Goal: Use online tool/utility: Utilize a website feature to perform a specific function

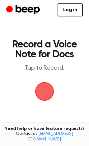
click at [52, 53] on h1 "Record a Voice Note for Docs" at bounding box center [44, 50] width 66 height 20
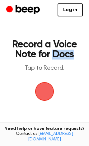
drag, startPoint x: 0, startPoint y: 0, endPoint x: 52, endPoint y: 53, distance: 74.6
click at [52, 53] on h1 "Record a Voice Note for Docs" at bounding box center [44, 50] width 66 height 20
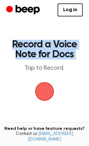
click at [52, 53] on h1 "Record a Voice Note for Docs" at bounding box center [44, 50] width 66 height 20
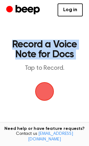
click at [52, 53] on h1 "Record a Voice Note for Docs" at bounding box center [44, 50] width 66 height 20
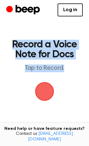
drag, startPoint x: 52, startPoint y: 53, endPoint x: 53, endPoint y: 70, distance: 16.8
click at [53, 70] on header "Record a Voice Note for Docs Tap to Record." at bounding box center [44, 56] width 66 height 33
click at [53, 70] on p "Tap to Record." at bounding box center [44, 69] width 66 height 8
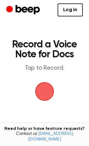
click at [55, 59] on h1 "Record a Voice Note for Docs" at bounding box center [44, 50] width 66 height 20
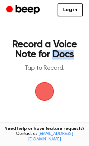
click at [55, 59] on h1 "Record a Voice Note for Docs" at bounding box center [44, 50] width 66 height 20
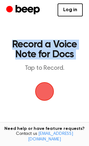
click at [55, 59] on h1 "Record a Voice Note for Docs" at bounding box center [44, 50] width 66 height 20
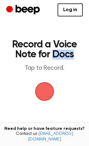
click at [55, 59] on h1 "Record a Voice Note for Docs" at bounding box center [44, 50] width 66 height 20
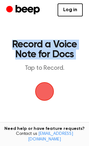
click at [55, 59] on h1 "Record a Voice Note for Docs" at bounding box center [44, 50] width 66 height 20
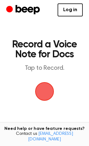
click at [55, 59] on h1 "Record a Voice Note for Docs" at bounding box center [44, 50] width 66 height 20
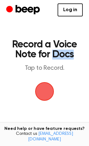
click at [55, 59] on h1 "Record a Voice Note for Docs" at bounding box center [44, 50] width 66 height 20
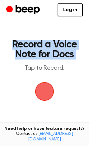
click at [55, 59] on h1 "Record a Voice Note for Docs" at bounding box center [44, 50] width 66 height 20
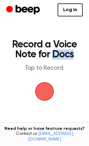
click at [55, 59] on h1 "Record a Voice Note for Docs" at bounding box center [44, 50] width 66 height 20
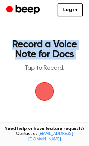
click at [55, 59] on h1 "Record a Voice Note for Docs" at bounding box center [44, 50] width 66 height 20
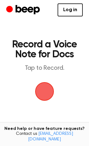
click at [55, 59] on h1 "Record a Voice Note for Docs" at bounding box center [44, 50] width 66 height 20
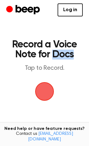
click at [55, 59] on h1 "Record a Voice Note for Docs" at bounding box center [44, 50] width 66 height 20
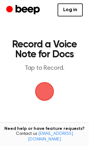
click at [53, 69] on p "Tap to Record." at bounding box center [44, 69] width 66 height 8
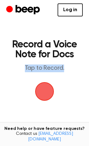
drag, startPoint x: 53, startPoint y: 69, endPoint x: 31, endPoint y: 64, distance: 23.0
click at [31, 64] on header "Record a Voice Note for Docs Tap to Record." at bounding box center [44, 56] width 66 height 33
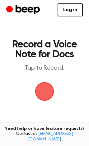
click at [37, 47] on h1 "Record a Voice Note for Docs" at bounding box center [44, 50] width 66 height 20
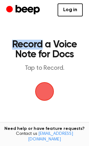
click at [37, 47] on h1 "Record a Voice Note for Docs" at bounding box center [44, 50] width 66 height 20
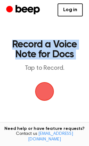
click at [37, 47] on h1 "Record a Voice Note for Docs" at bounding box center [44, 50] width 66 height 20
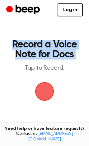
click at [37, 47] on h1 "Record a Voice Note for Docs" at bounding box center [44, 50] width 66 height 20
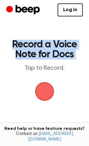
click at [37, 47] on h1 "Record a Voice Note for Docs" at bounding box center [44, 50] width 66 height 20
drag, startPoint x: 37, startPoint y: 47, endPoint x: 49, endPoint y: 56, distance: 14.7
click at [49, 56] on h1 "Record a Voice Note for Docs" at bounding box center [44, 50] width 66 height 20
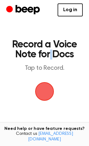
click at [49, 56] on h1 "Record a Voice Note for Docs" at bounding box center [44, 50] width 66 height 20
click at [46, 50] on h1 "Record a Voice Note for Docs" at bounding box center [44, 50] width 66 height 20
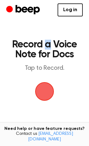
click at [46, 50] on h1 "Record a Voice Note for Docs" at bounding box center [44, 50] width 66 height 20
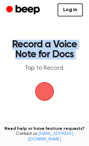
click at [46, 50] on h1 "Record a Voice Note for Docs" at bounding box center [44, 50] width 66 height 20
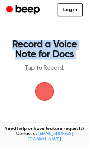
click at [46, 50] on h1 "Record a Voice Note for Docs" at bounding box center [44, 50] width 66 height 20
drag, startPoint x: 46, startPoint y: 50, endPoint x: 27, endPoint y: 43, distance: 20.7
click at [26, 43] on h1 "Record a Voice Note for Docs" at bounding box center [44, 50] width 66 height 20
click at [27, 43] on h1 "Record a Voice Note for Docs" at bounding box center [44, 50] width 66 height 20
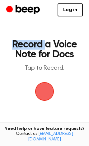
click at [27, 43] on h1 "Record a Voice Note for Docs" at bounding box center [44, 50] width 66 height 20
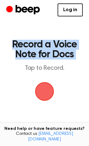
click at [27, 43] on h1 "Record a Voice Note for Docs" at bounding box center [44, 50] width 66 height 20
drag, startPoint x: 27, startPoint y: 43, endPoint x: 56, endPoint y: 49, distance: 29.8
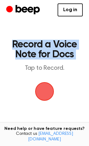
click at [56, 49] on h1 "Record a Voice Note for Docs" at bounding box center [44, 50] width 66 height 20
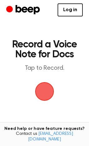
click at [43, 97] on span "button" at bounding box center [44, 91] width 19 height 19
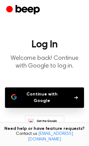
click at [43, 90] on button "Continue with Google" at bounding box center [44, 98] width 79 height 20
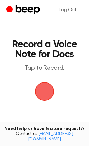
click at [47, 85] on span "button" at bounding box center [44, 92] width 20 height 20
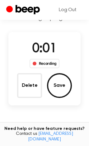
scroll to position [40, 0]
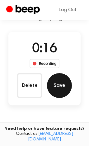
click at [63, 84] on button "Save" at bounding box center [59, 85] width 25 height 25
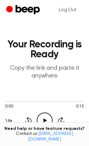
scroll to position [28, 0]
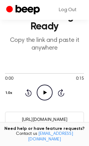
click at [40, 91] on icon "Play Audio" at bounding box center [45, 93] width 16 height 16
click at [7, 72] on div at bounding box center [44, 73] width 79 height 5
click at [7, 72] on span at bounding box center [5, 73] width 5 height 5
drag, startPoint x: 1, startPoint y: 74, endPoint x: 4, endPoint y: 72, distance: 3.5
click at [4, 72] on main "Your Recording is Ready Copy the link and paste it anywhere 0:02 0:15 Your brow…" at bounding box center [44, 131] width 89 height 318
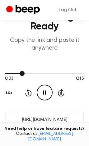
click at [5, 73] on main "Your Recording is Ready Copy the link and paste it anywhere 0:03 0:15 Your brow…" at bounding box center [44, 131] width 89 height 318
click at [5, 73] on div at bounding box center [15, 73] width 21 height 1
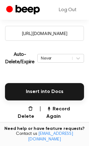
scroll to position [113, 0]
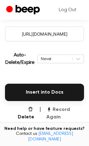
click at [54, 107] on button "Record Again" at bounding box center [65, 113] width 38 height 15
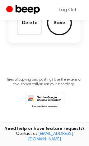
scroll to position [32, 0]
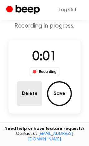
click at [37, 94] on button "Delete" at bounding box center [29, 93] width 25 height 25
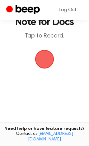
scroll to position [7, 0]
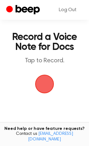
click at [45, 81] on span "button" at bounding box center [44, 84] width 19 height 19
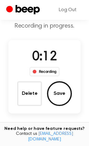
click at [57, 67] on div "Recording" at bounding box center [44, 71] width 30 height 9
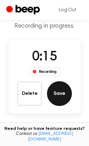
click at [58, 91] on button "Save" at bounding box center [59, 93] width 25 height 25
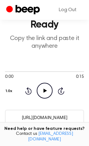
scroll to position [0, 0]
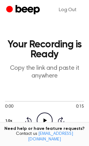
click at [40, 121] on icon "Play Audio" at bounding box center [45, 121] width 16 height 16
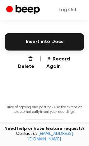
scroll to position [184, 0]
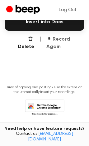
click at [66, 37] on button "Record Again" at bounding box center [65, 43] width 38 height 15
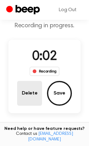
click at [29, 90] on button "Delete" at bounding box center [29, 93] width 25 height 25
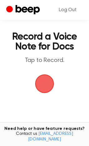
click at [44, 78] on span "button" at bounding box center [44, 83] width 19 height 19
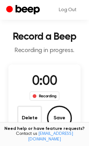
scroll to position [33, 0]
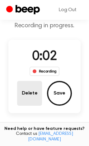
click at [29, 93] on button "Delete" at bounding box center [29, 93] width 25 height 25
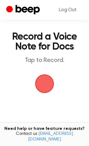
click at [70, 61] on p "Tap to Record." at bounding box center [44, 61] width 66 height 8
click at [47, 76] on span "button" at bounding box center [44, 83] width 19 height 19
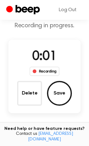
scroll to position [28, 0]
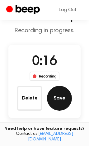
click at [65, 96] on button "Save" at bounding box center [59, 98] width 25 height 25
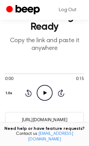
click at [59, 119] on input "[URL][DOMAIN_NAME]" at bounding box center [44, 119] width 79 height 15
click at [47, 92] on icon "Play Audio" at bounding box center [45, 93] width 16 height 16
click at [43, 94] on icon at bounding box center [44, 93] width 3 height 4
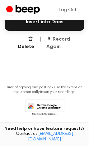
click at [65, 36] on button "Record Again" at bounding box center [65, 43] width 38 height 15
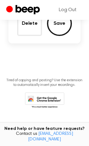
scroll to position [0, 0]
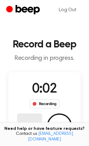
click at [38, 119] on button "Delete" at bounding box center [29, 126] width 25 height 25
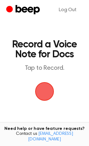
click at [41, 89] on span "button" at bounding box center [44, 91] width 19 height 19
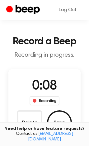
scroll to position [11, 0]
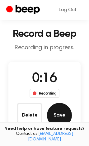
click at [65, 111] on button "Save" at bounding box center [59, 115] width 25 height 25
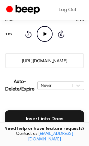
scroll to position [90, 0]
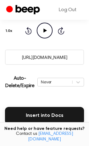
click at [35, 58] on input "[URL][DOMAIN_NAME]" at bounding box center [44, 57] width 79 height 15
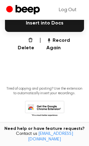
scroll to position [184, 0]
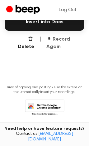
click at [55, 39] on button "Record Again" at bounding box center [65, 43] width 38 height 15
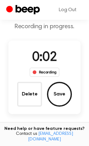
scroll to position [31, 0]
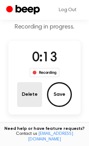
click at [31, 93] on button "Delete" at bounding box center [29, 94] width 25 height 25
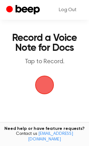
click at [42, 86] on span "button" at bounding box center [44, 85] width 19 height 19
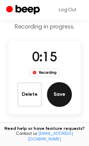
click at [61, 87] on button "Save" at bounding box center [59, 94] width 25 height 25
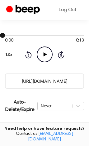
scroll to position [66, 0]
click at [36, 78] on input "[URL][DOMAIN_NAME]" at bounding box center [44, 81] width 79 height 15
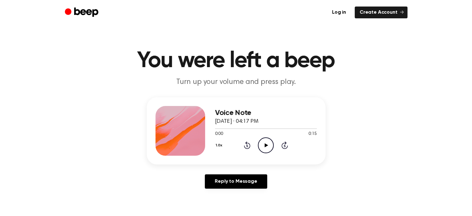
click at [261, 138] on icon "Play Audio" at bounding box center [266, 145] width 16 height 16
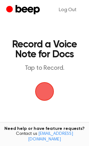
click at [43, 91] on span "button" at bounding box center [44, 91] width 17 height 17
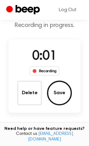
scroll to position [34, 0]
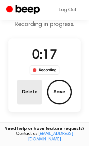
click at [29, 93] on button "Delete" at bounding box center [29, 92] width 25 height 25
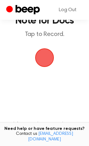
scroll to position [9, 0]
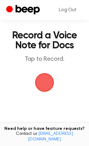
click at [45, 80] on span "button" at bounding box center [44, 82] width 17 height 17
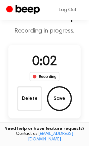
scroll to position [27, 0]
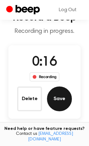
click at [61, 92] on button "Save" at bounding box center [59, 99] width 25 height 25
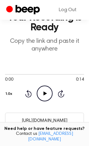
click at [43, 117] on input "https://beep.audio/NfVVFEj" at bounding box center [44, 120] width 79 height 15
